Goal: Task Accomplishment & Management: Complete application form

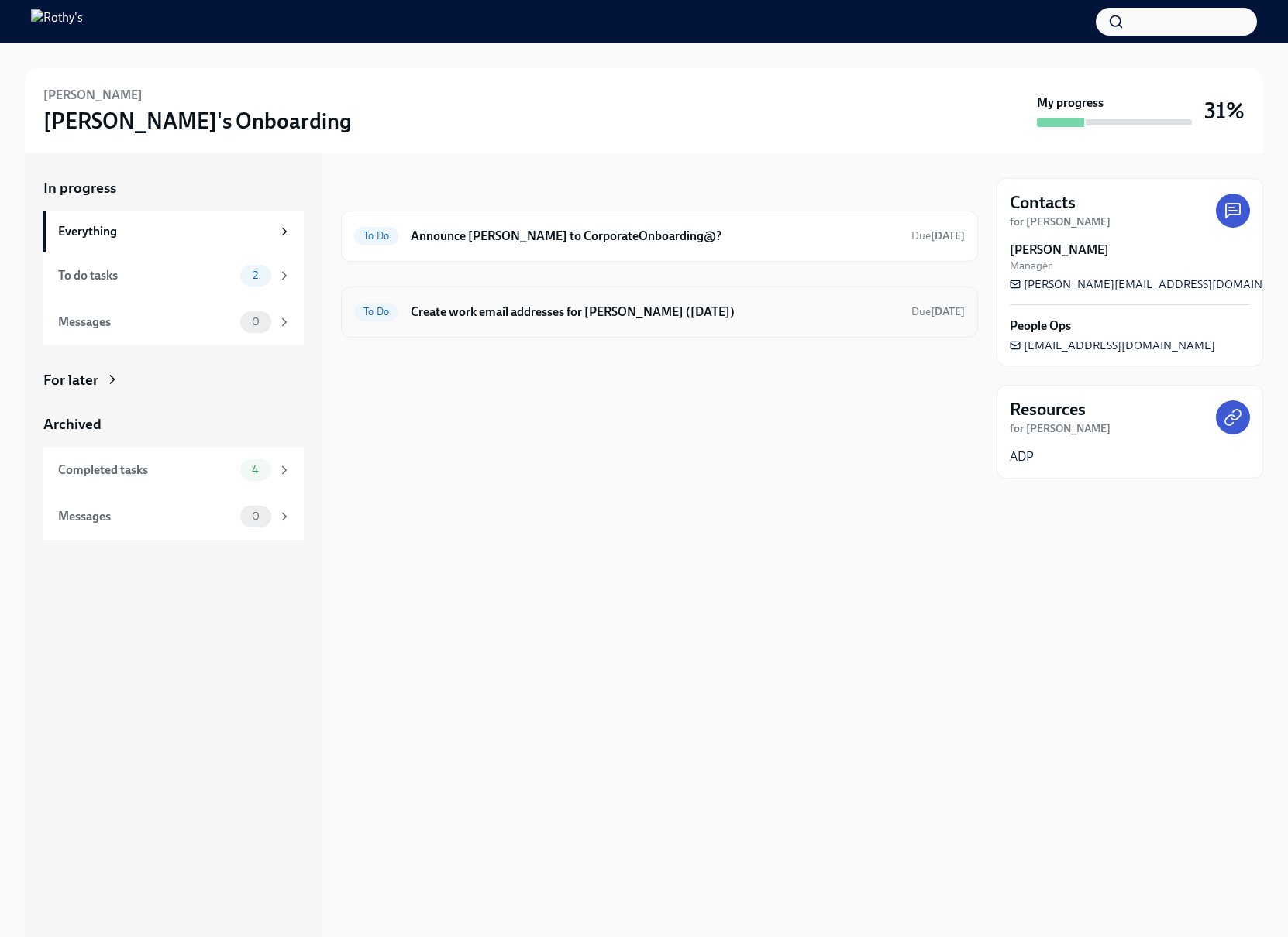
click at [541, 313] on h6 "Create work email addresses for [PERSON_NAME] ([DATE])" at bounding box center [654, 312] width 488 height 17
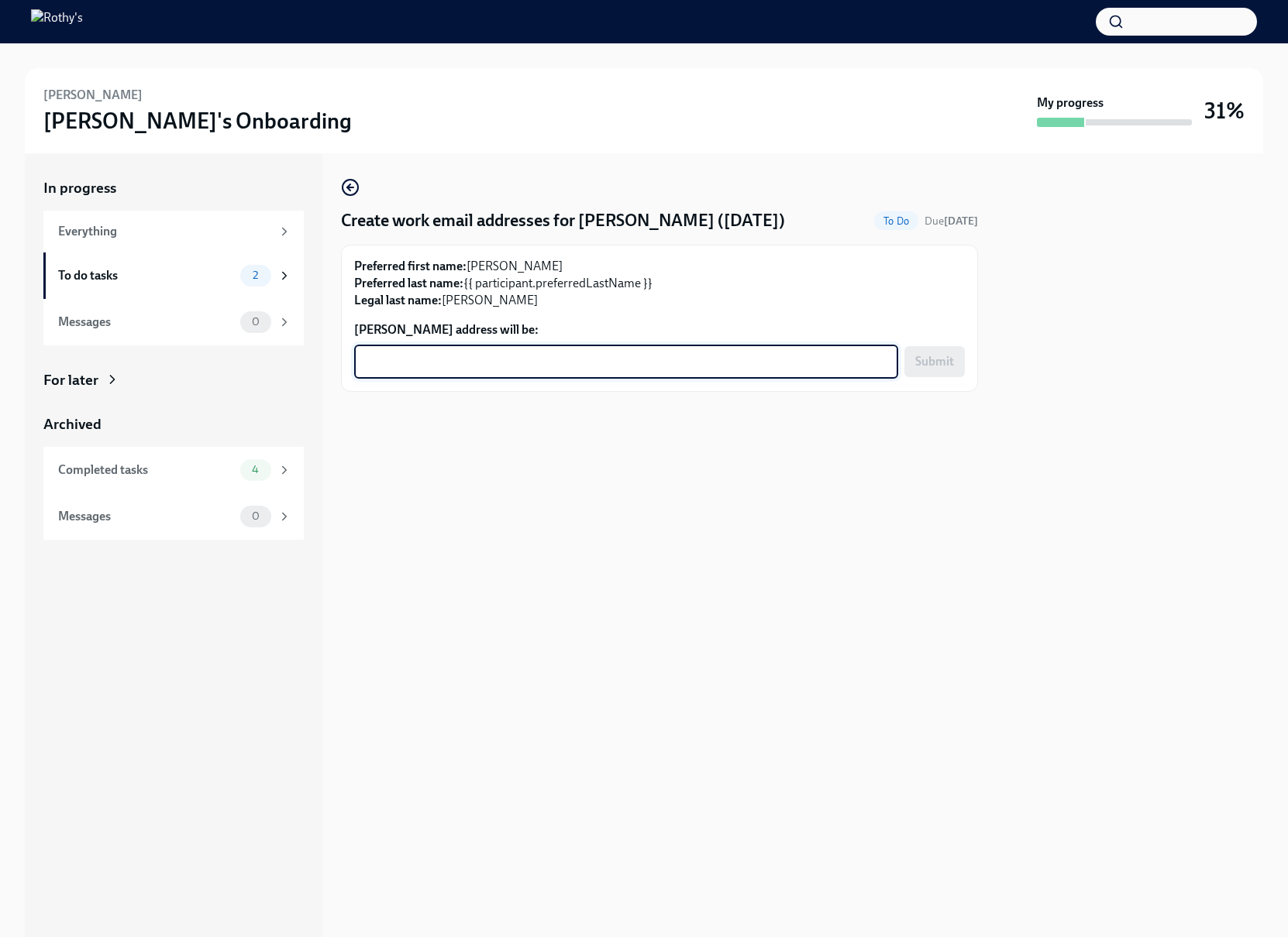
click at [592, 369] on textarea "[PERSON_NAME] address will be:" at bounding box center [625, 361] width 525 height 19
paste textarea "[EMAIL_ADDRESS][DOMAIN_NAME]"
type textarea "[EMAIL_ADDRESS][DOMAIN_NAME]"
click at [936, 366] on span "Submit" at bounding box center [934, 361] width 38 height 15
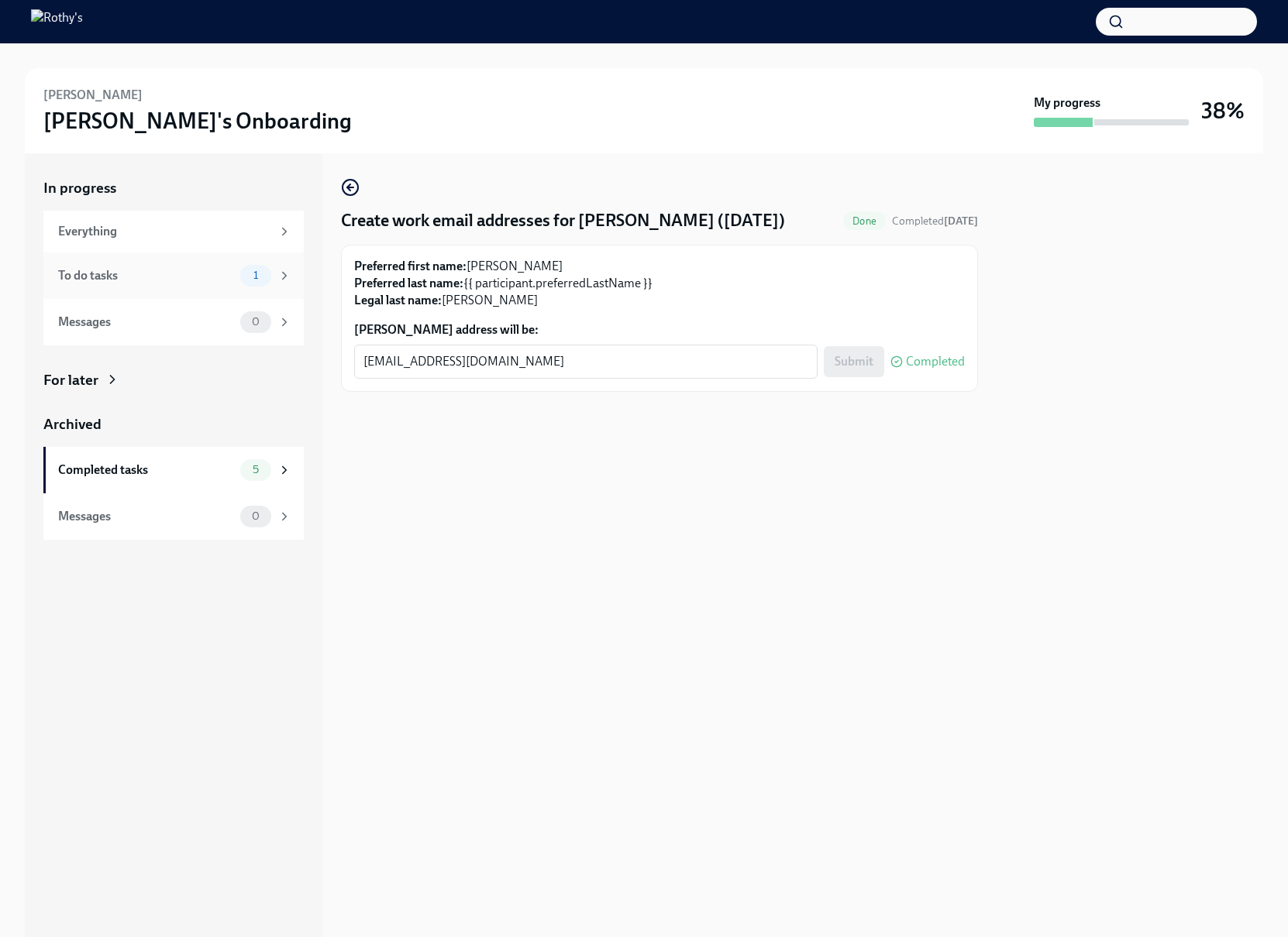
click at [174, 275] on div "To do tasks" at bounding box center [145, 275] width 176 height 17
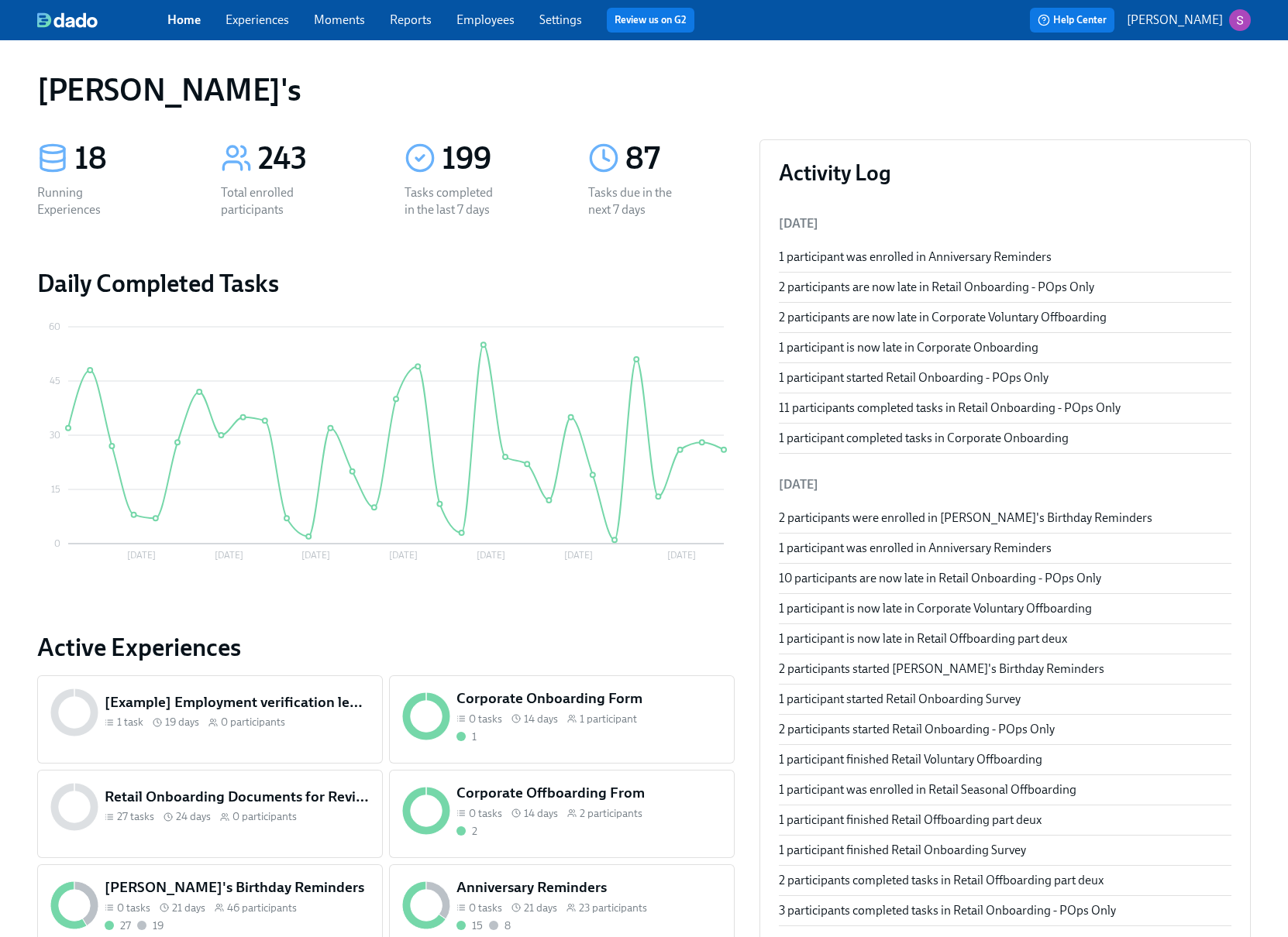
click at [275, 20] on link "Experiences" at bounding box center [257, 20] width 63 height 15
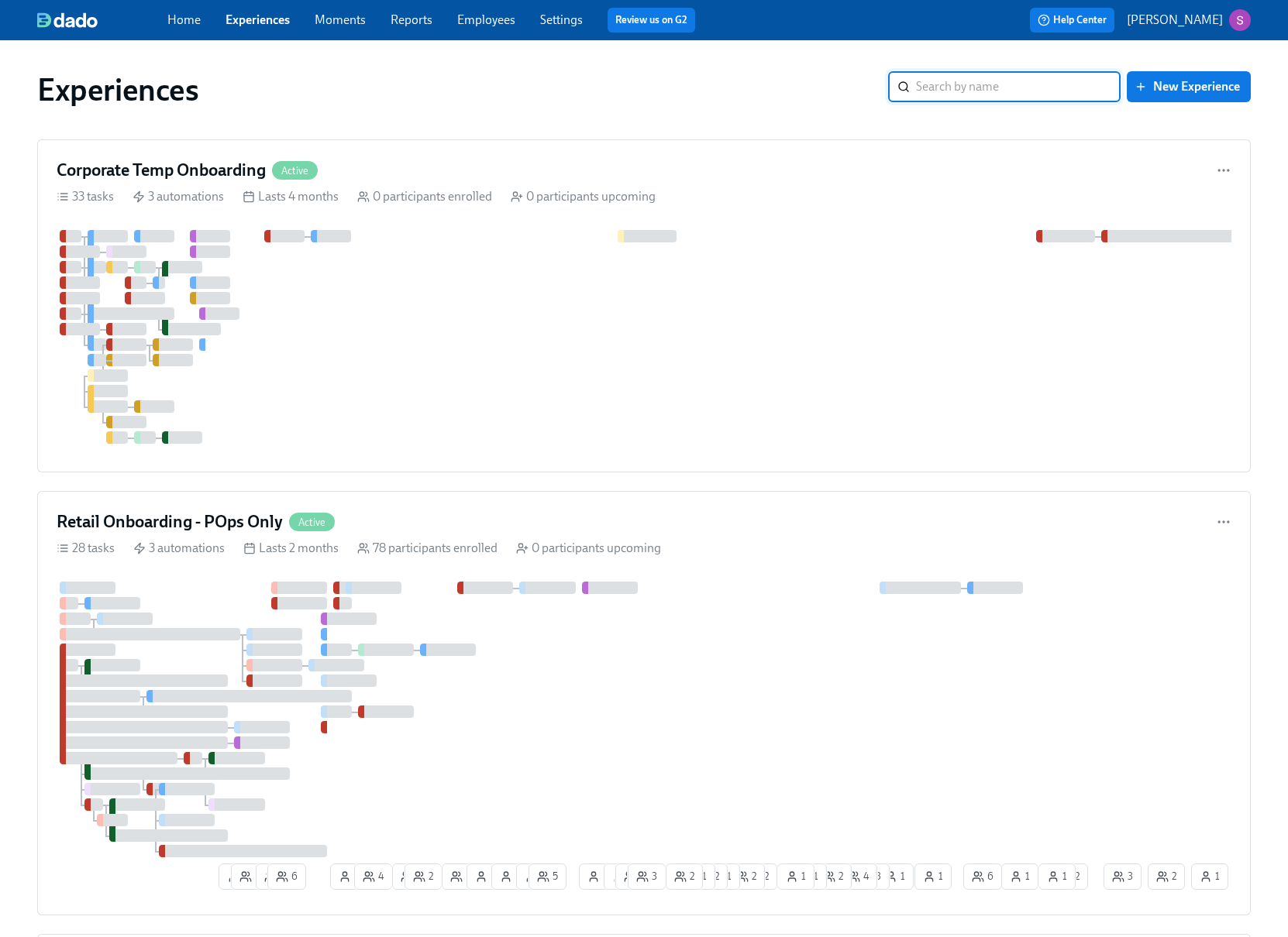
click at [487, 22] on link "Employees" at bounding box center [486, 20] width 58 height 15
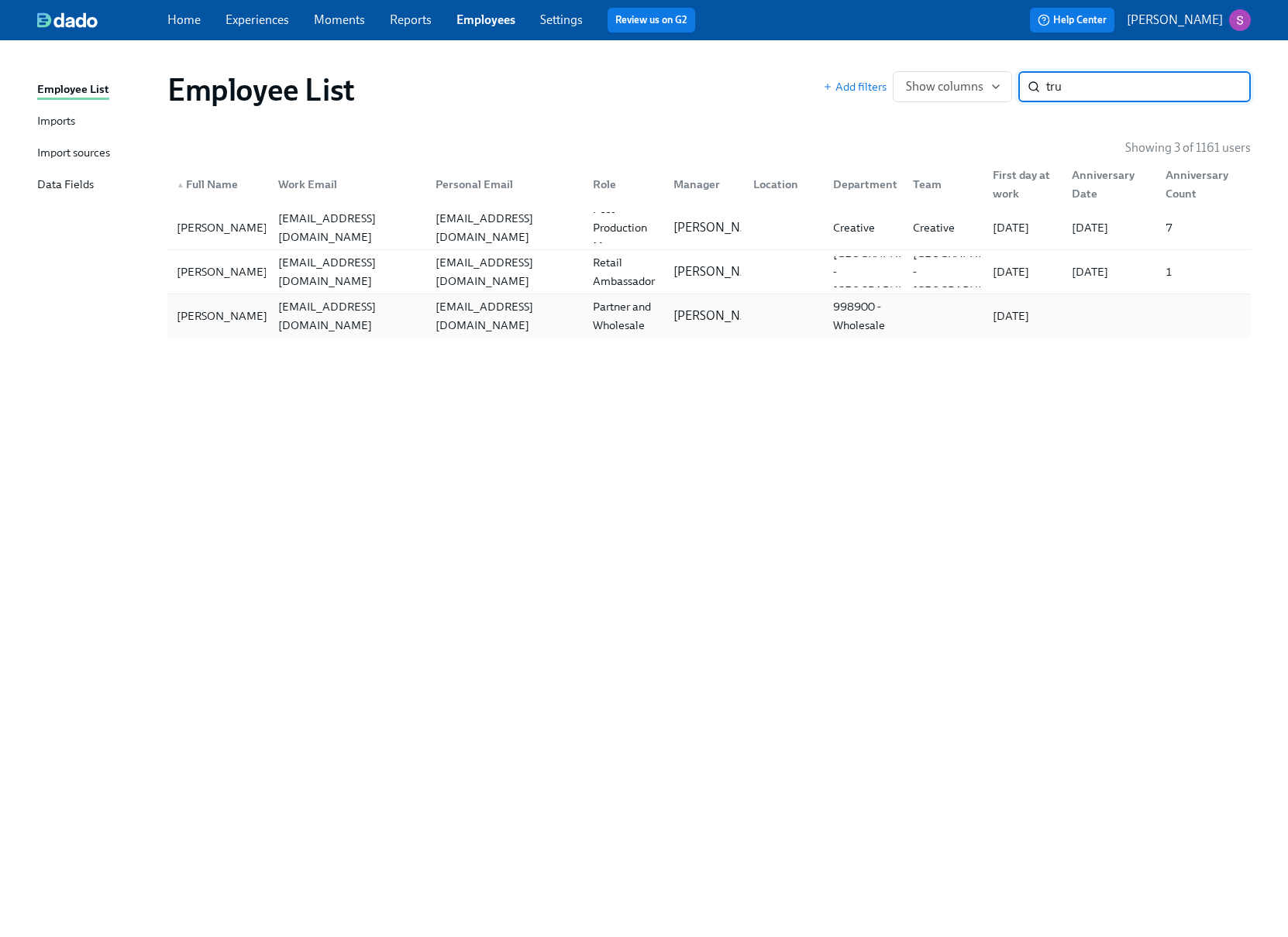
type input "tru"
click at [197, 318] on div "[PERSON_NAME]" at bounding box center [222, 316] width 103 height 19
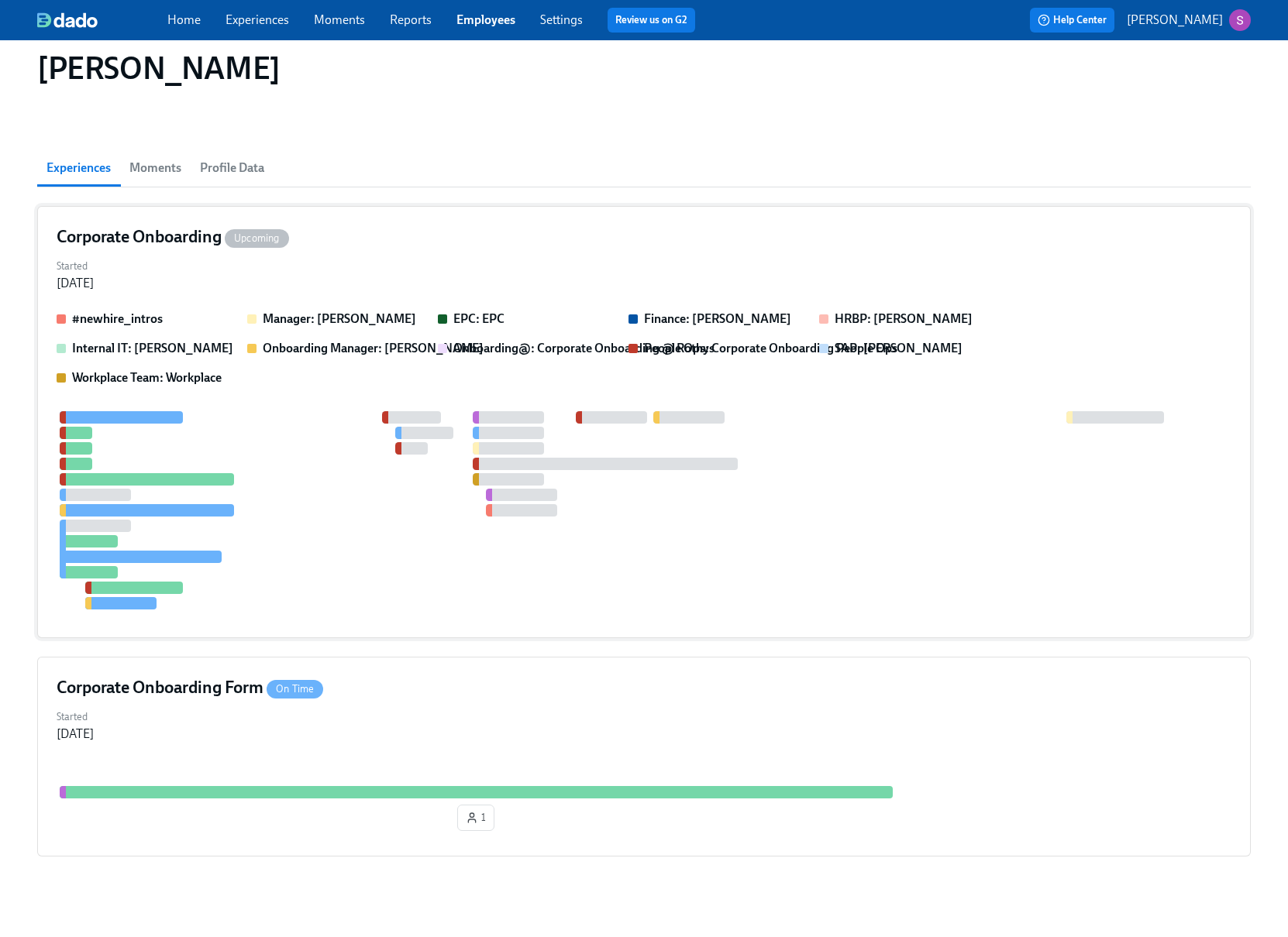
scroll to position [188, 0]
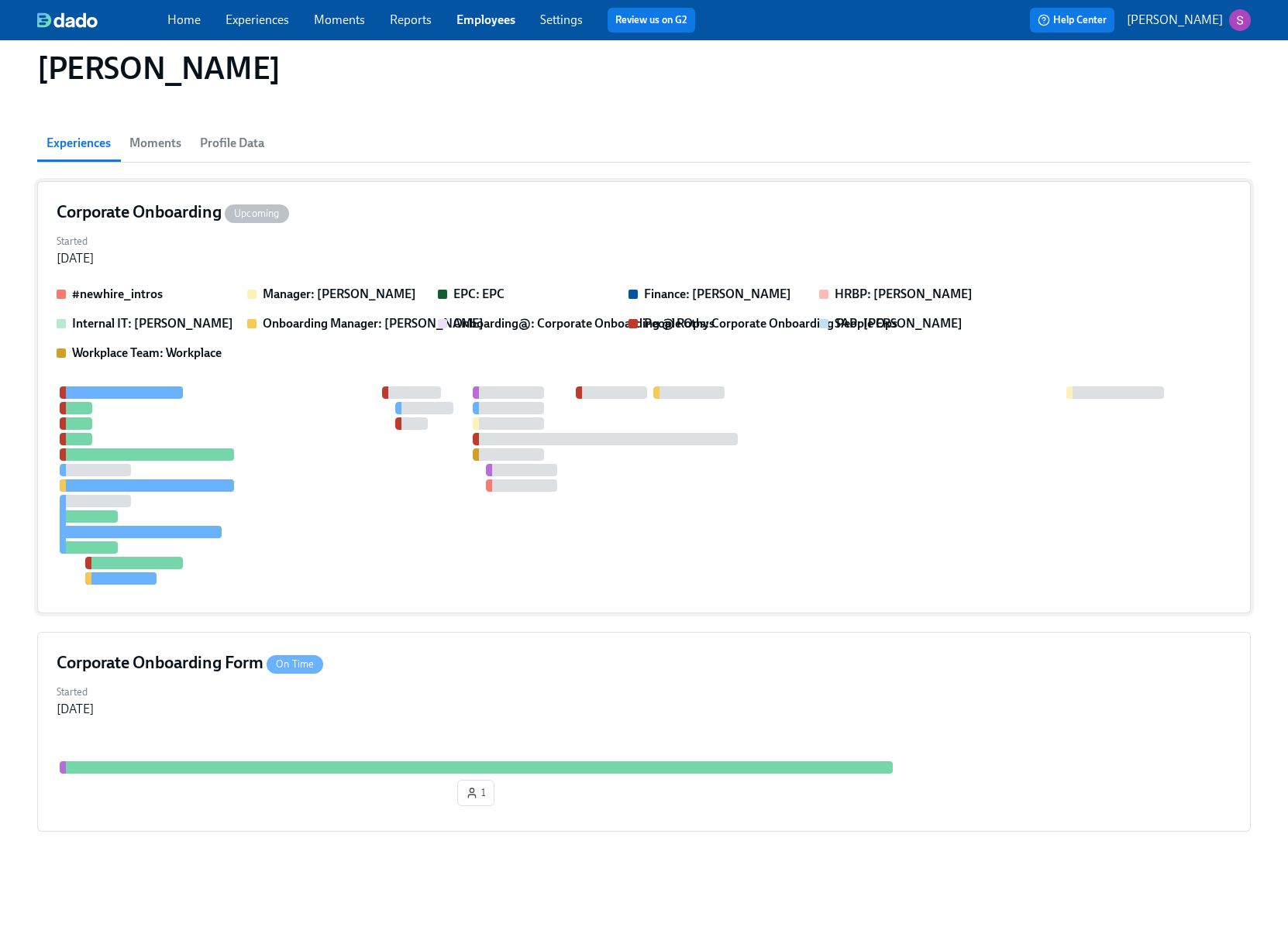
click at [473, 234] on div "Started [DATE]" at bounding box center [643, 249] width 1175 height 37
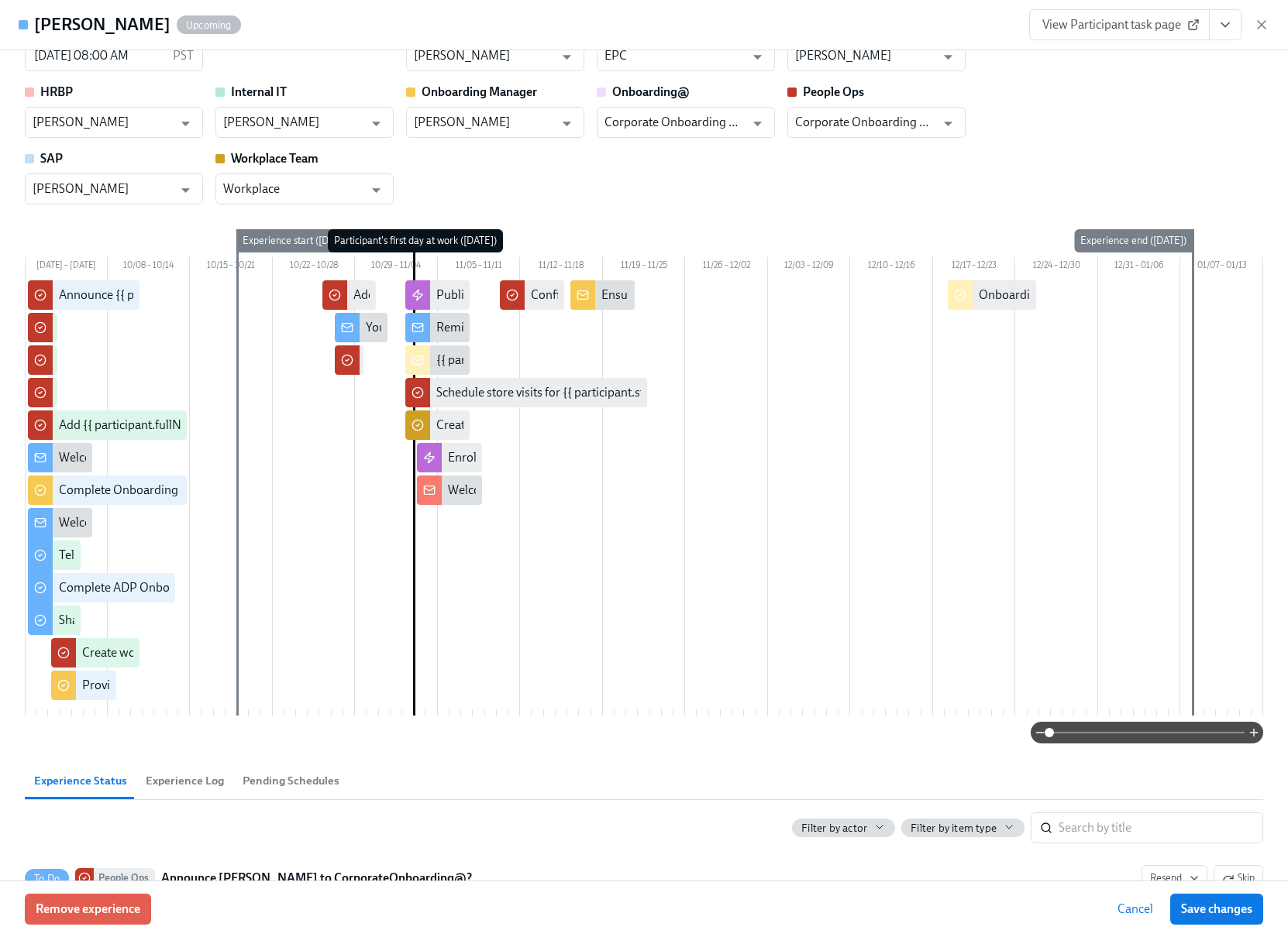
scroll to position [0, 0]
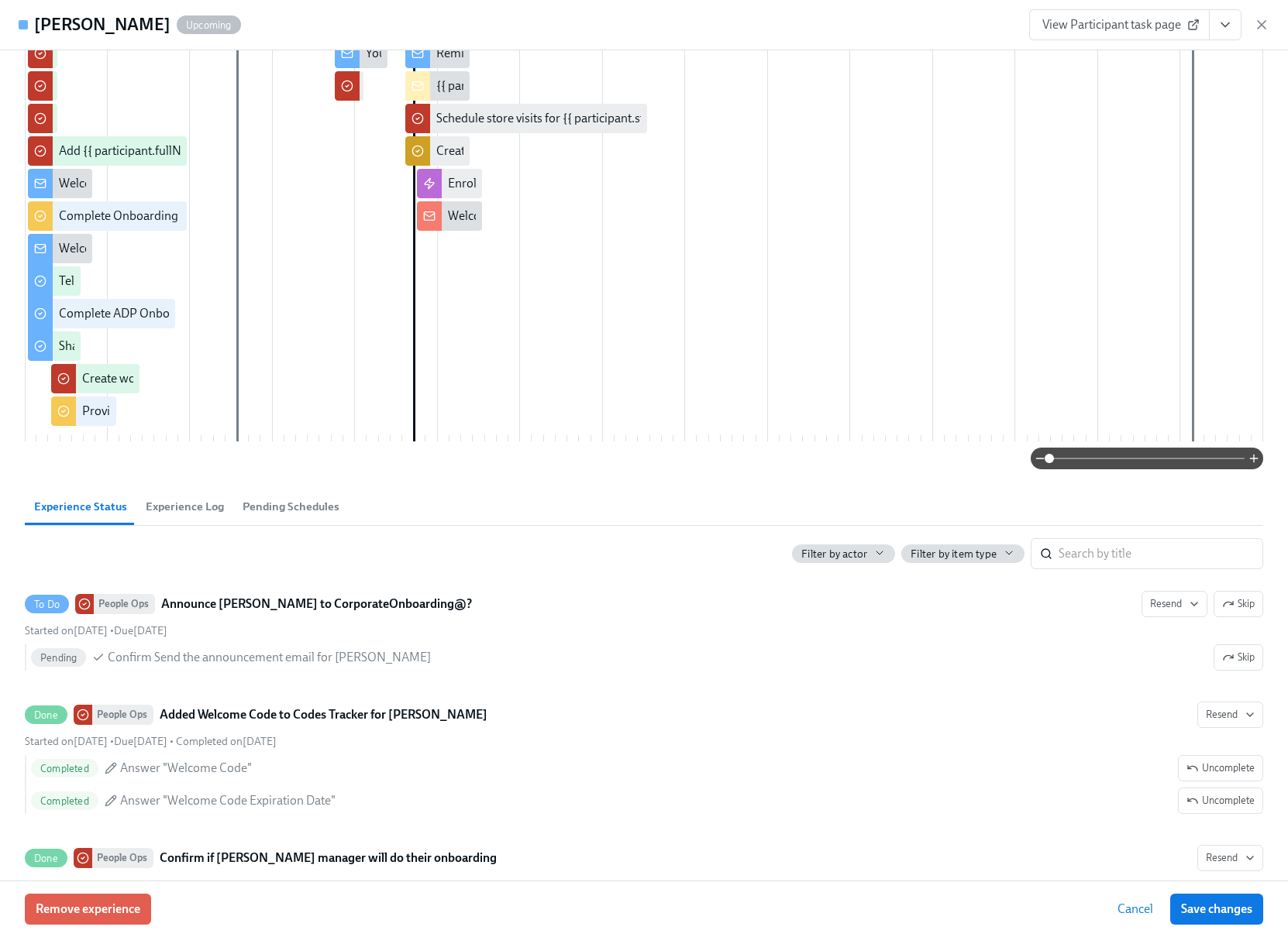
click at [170, 516] on span "Experience Log" at bounding box center [185, 507] width 78 height 18
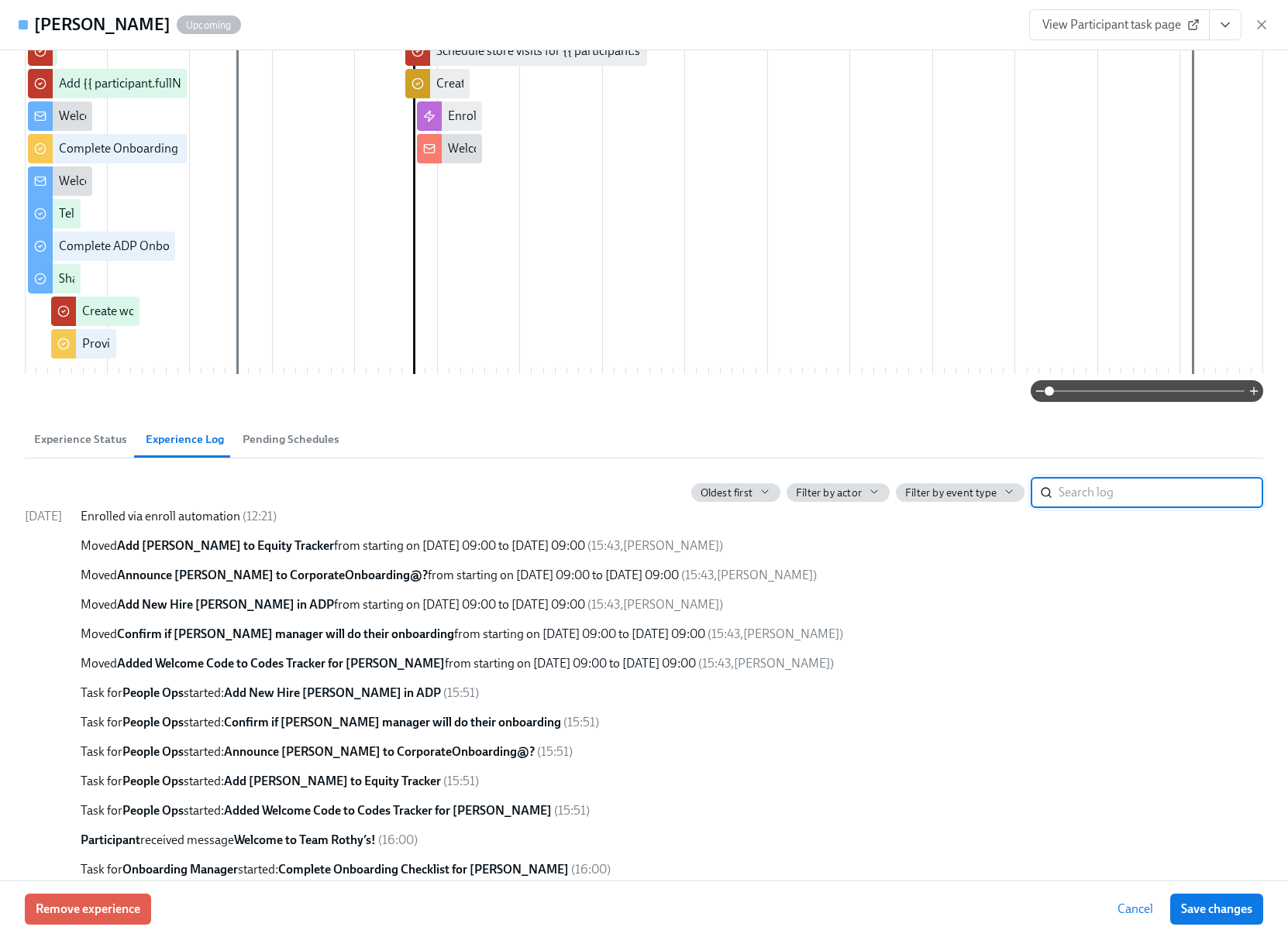
click at [293, 448] on span "Pending Schedules" at bounding box center [291, 440] width 97 height 18
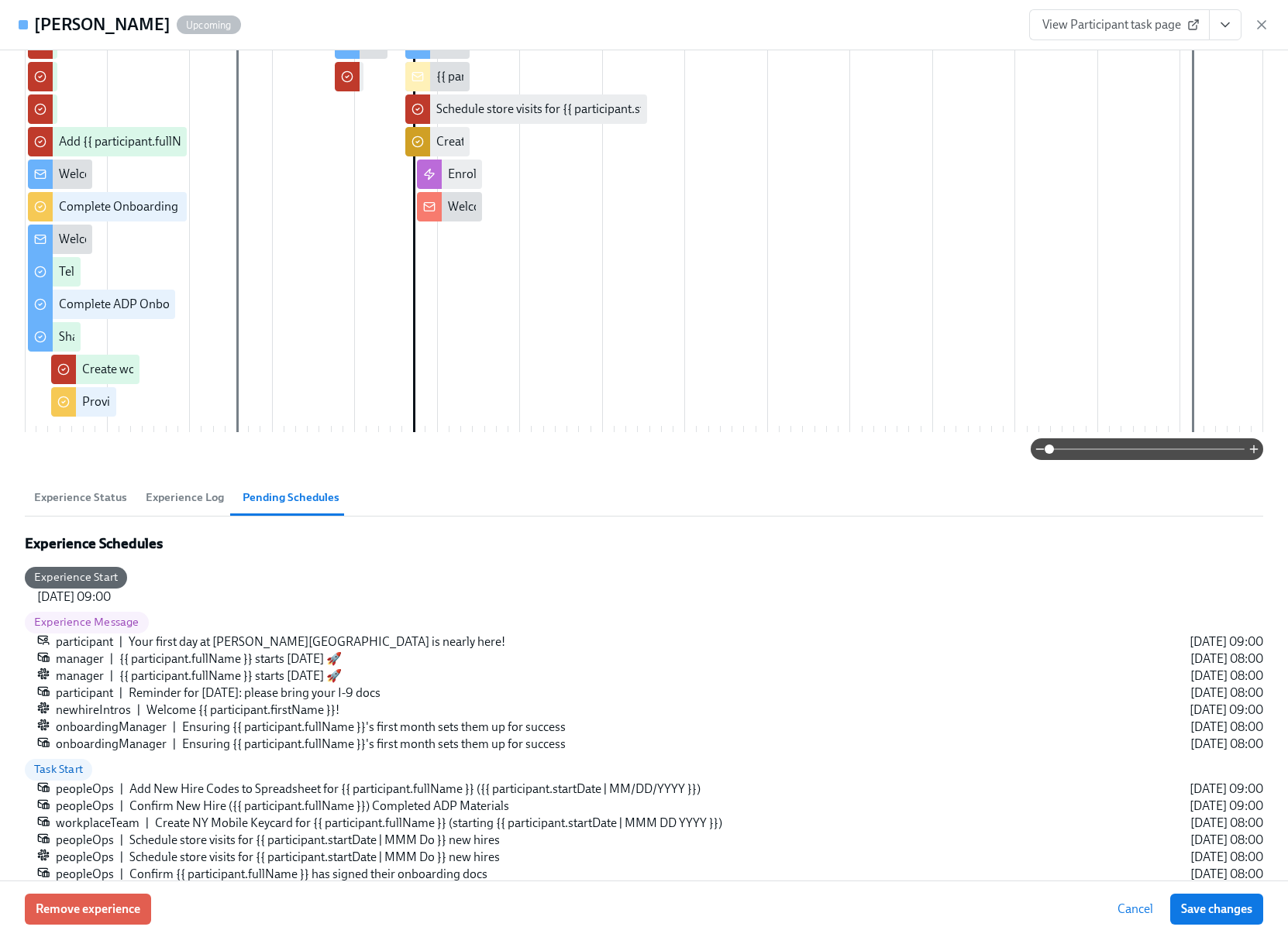
scroll to position [387, 0]
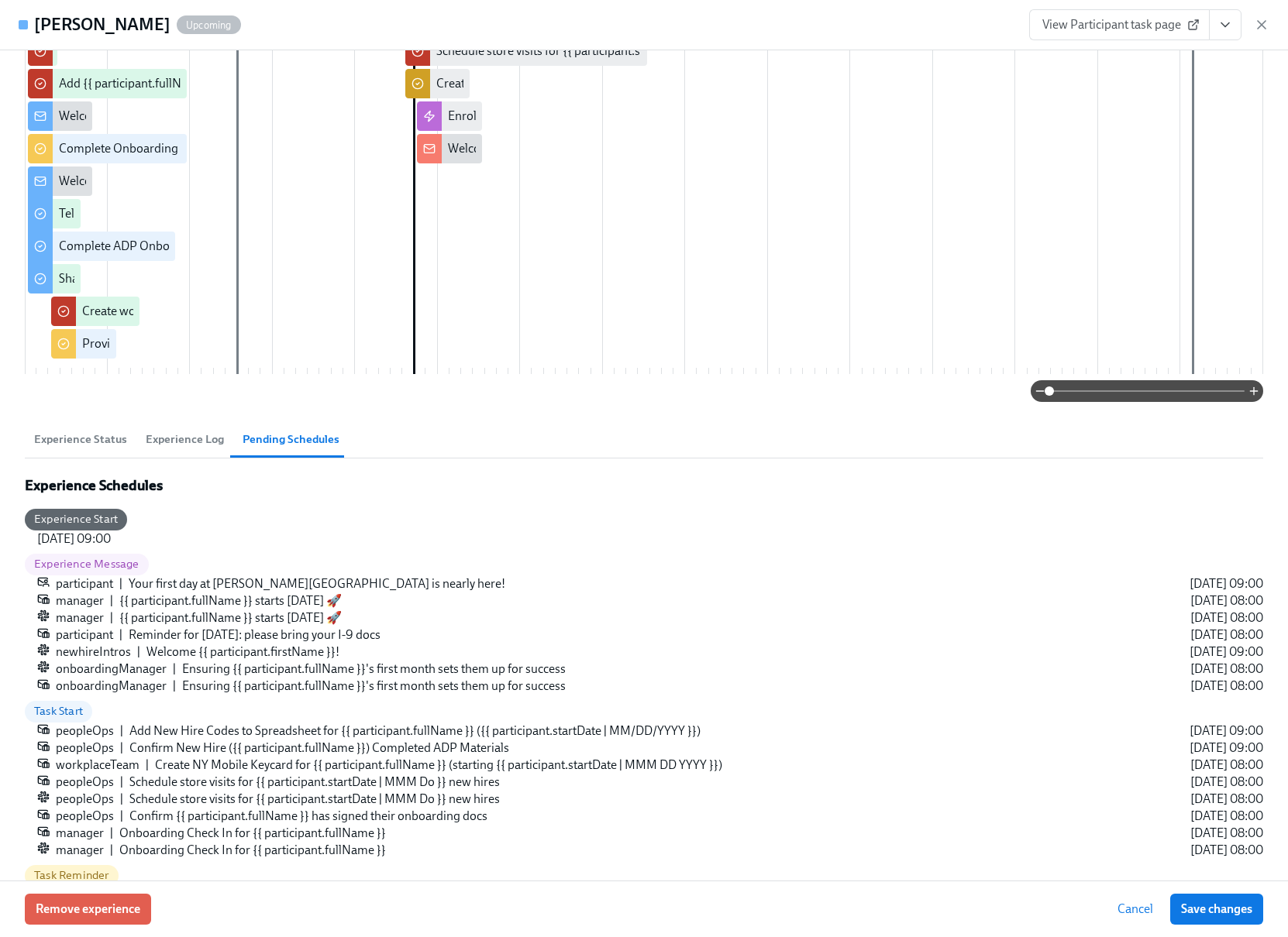
click at [98, 448] on span "Experience Status" at bounding box center [80, 440] width 93 height 18
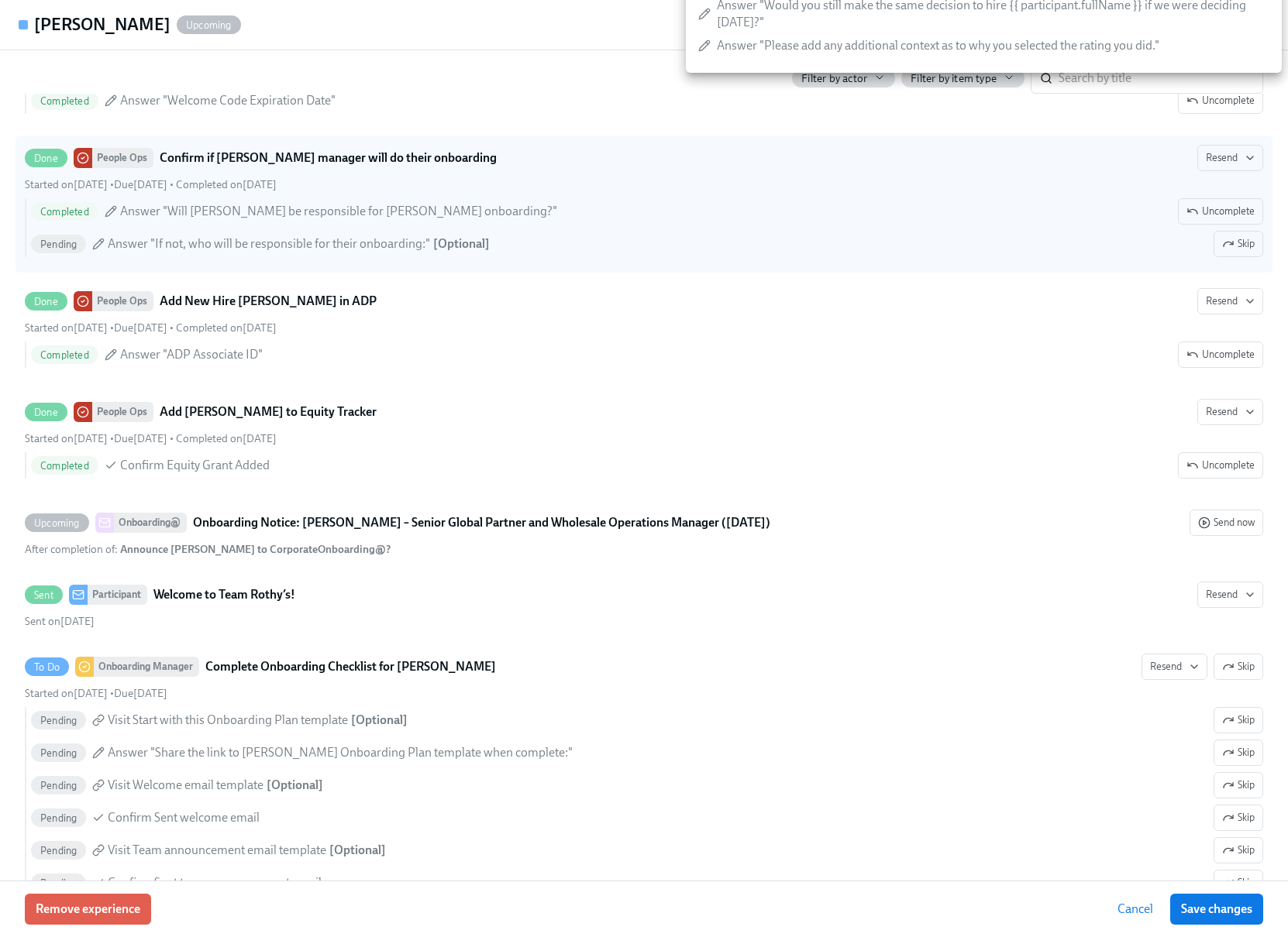
scroll to position [0, 0]
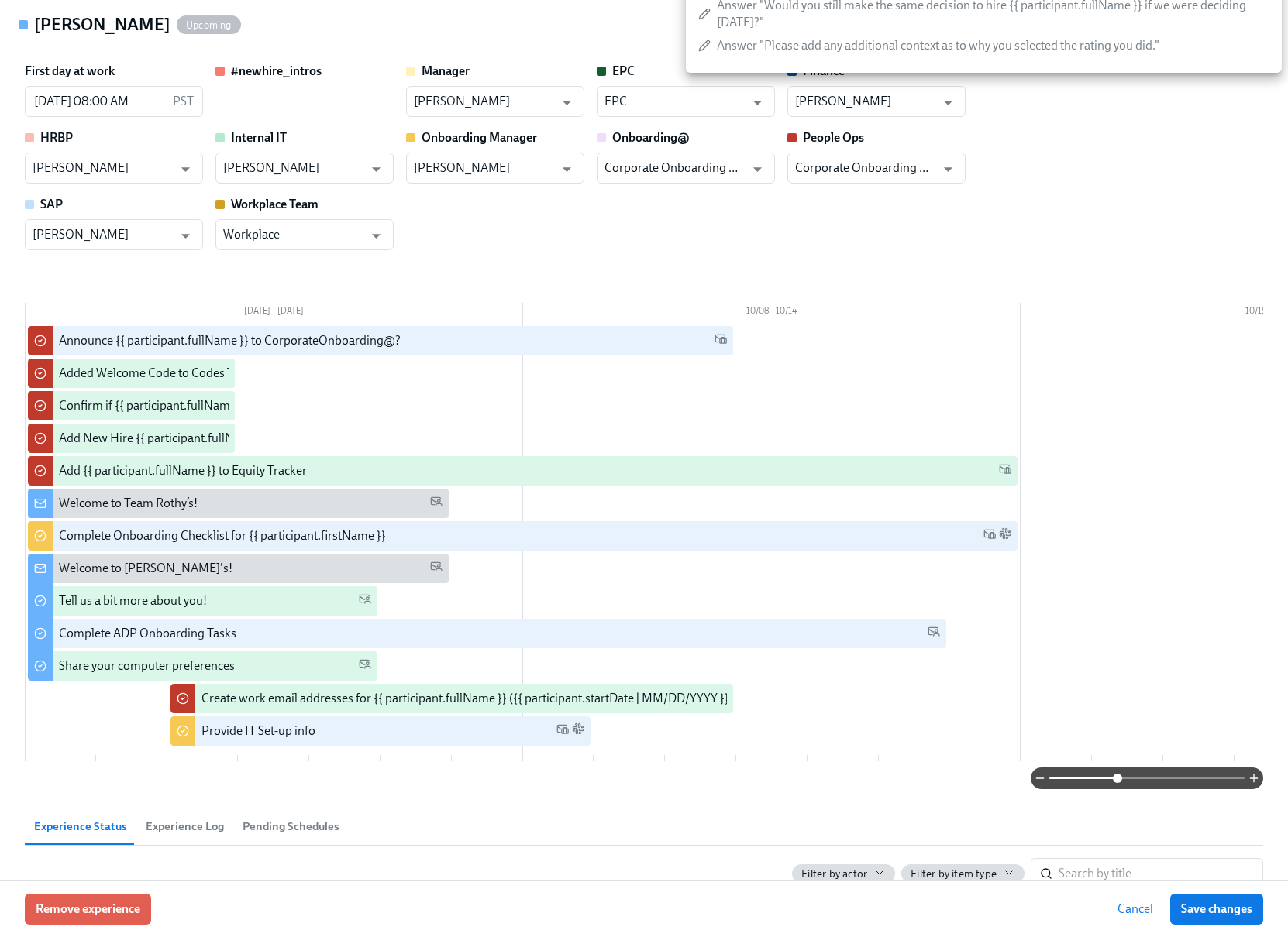
drag, startPoint x: 1097, startPoint y: 793, endPoint x: 1119, endPoint y: 785, distance: 23.4
click at [1119, 785] on span at bounding box center [1146, 778] width 195 height 21
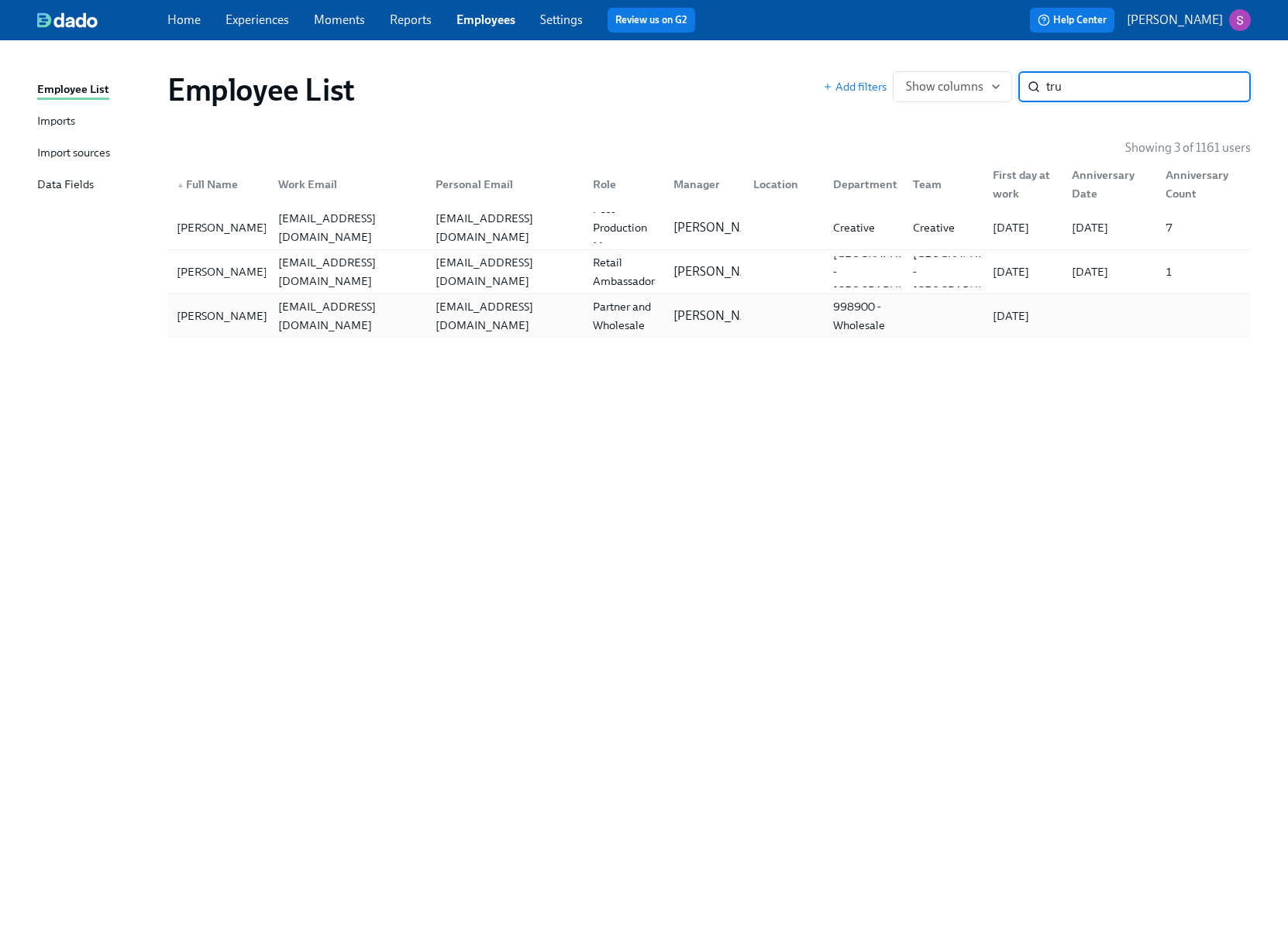
click at [204, 316] on div "[PERSON_NAME]" at bounding box center [222, 316] width 103 height 19
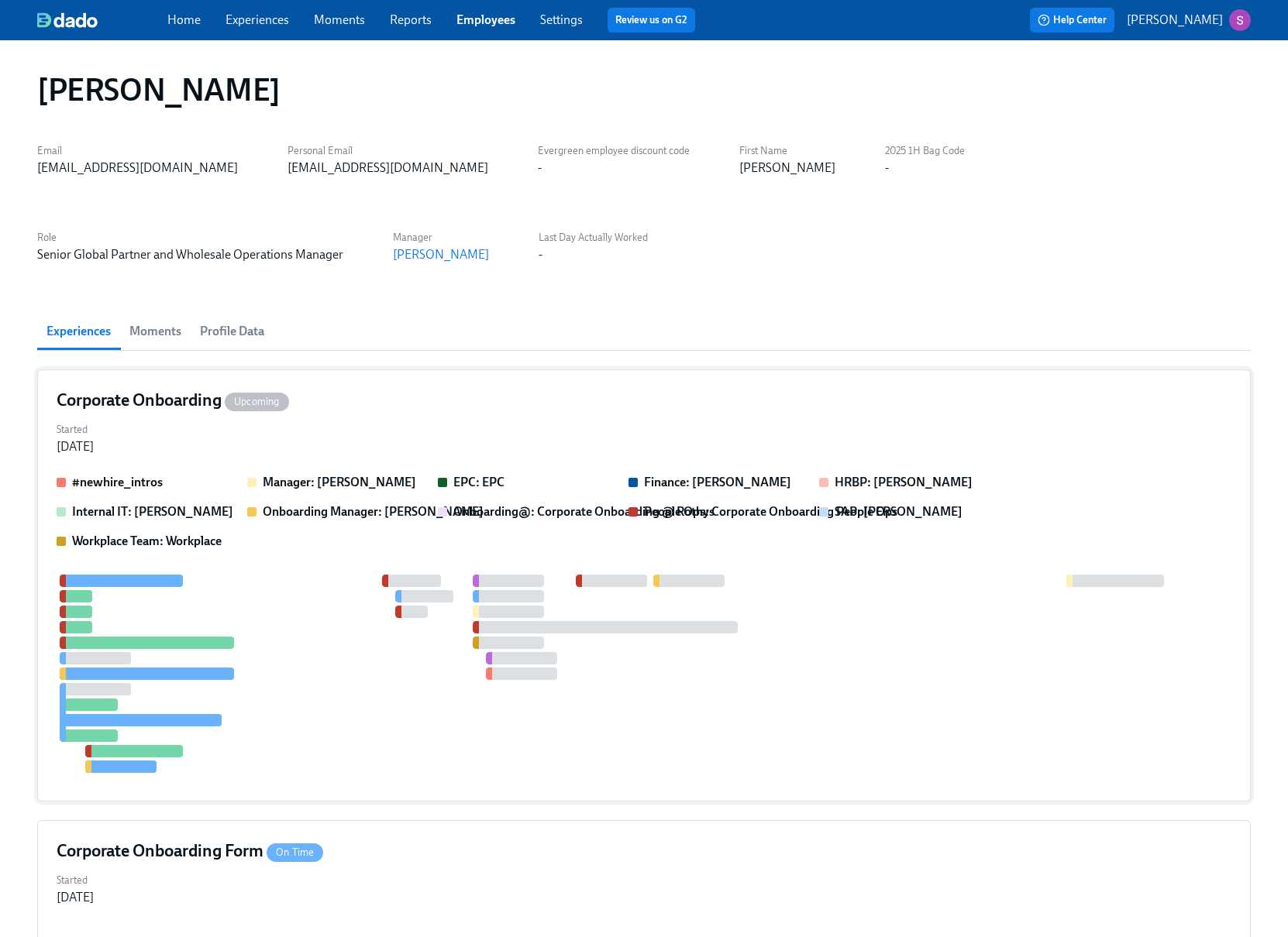
click at [815, 714] on div at bounding box center [643, 674] width 1175 height 198
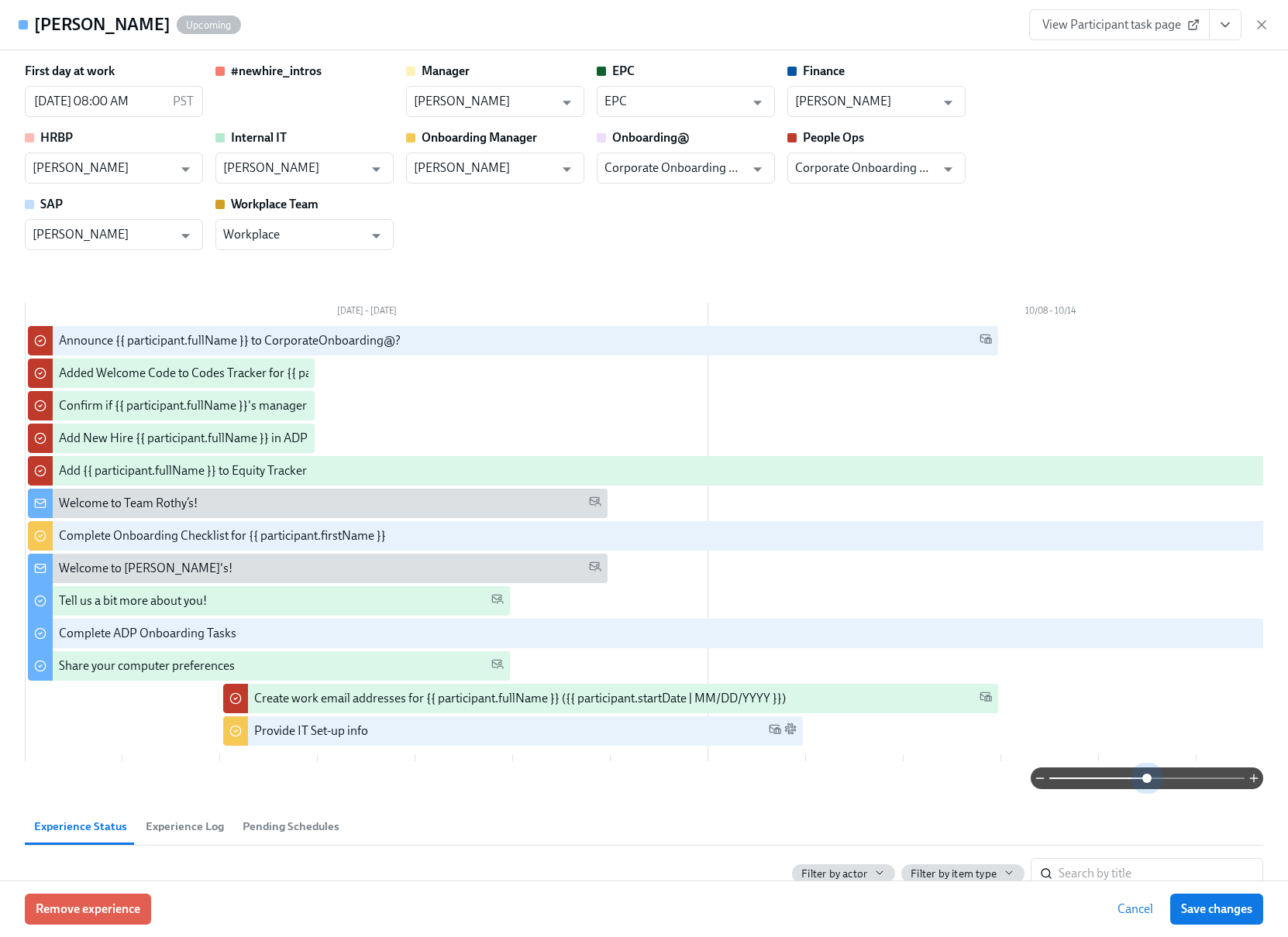
click at [1149, 789] on span at bounding box center [1146, 778] width 195 height 21
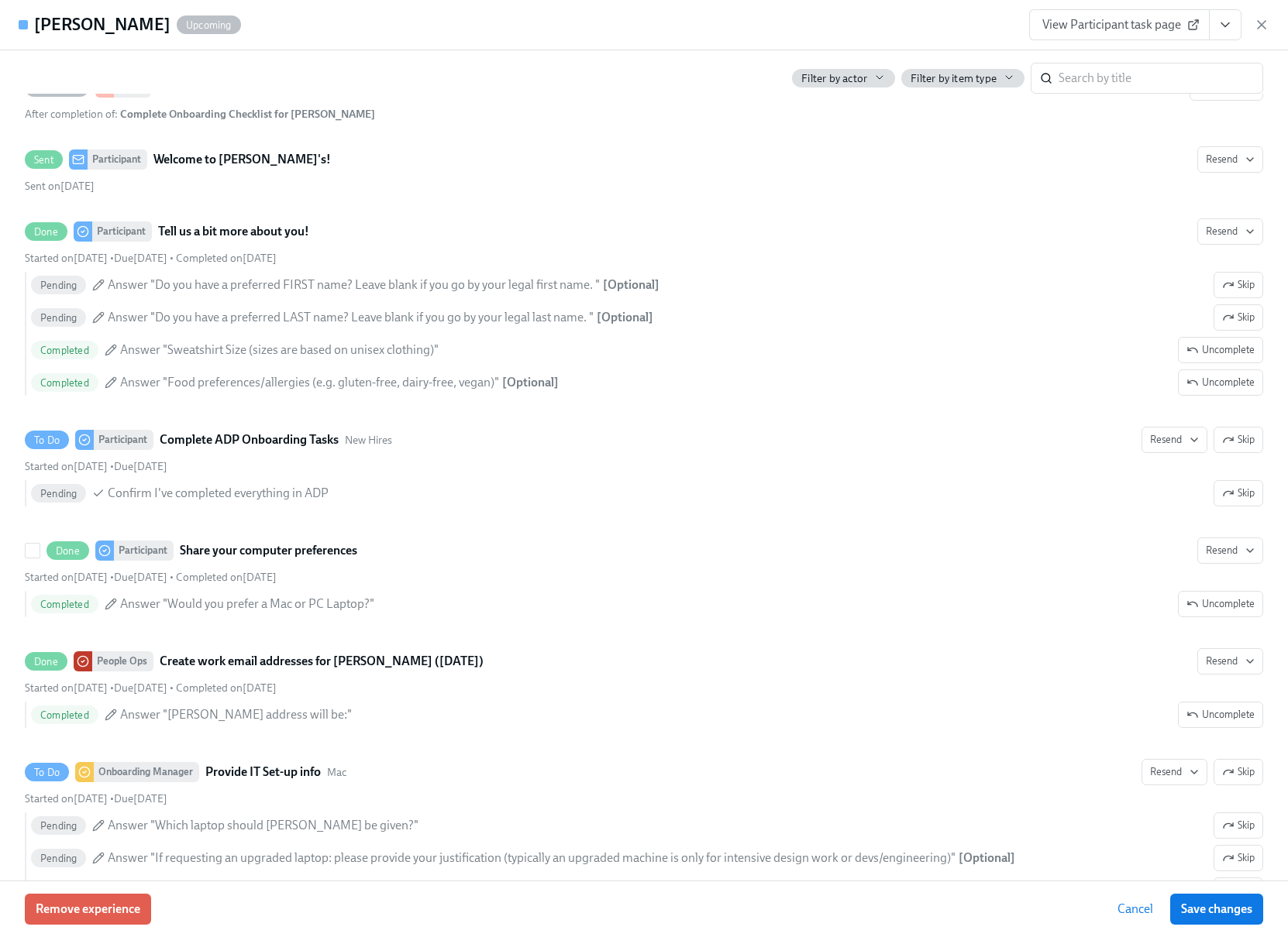
scroll to position [2005, 0]
